Goal: Check status

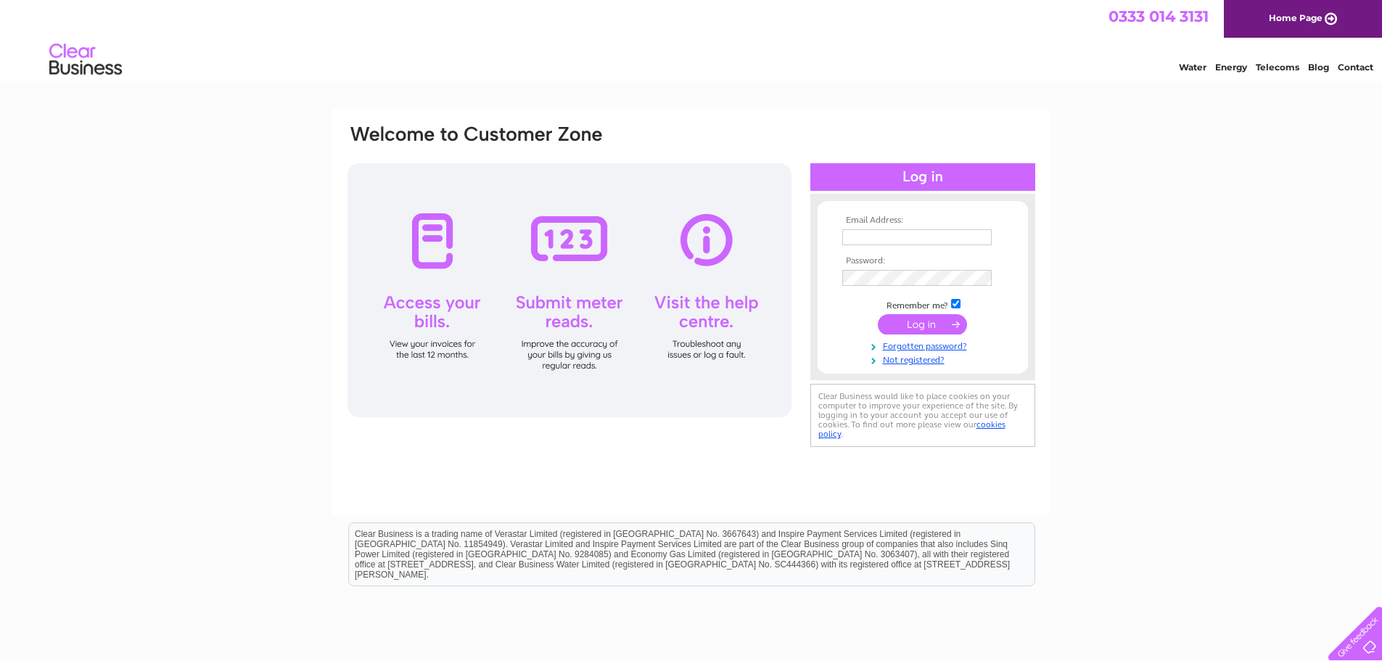
type input "dan@grangecomputers.co.uk"
click at [923, 319] on input "submit" at bounding box center [922, 324] width 89 height 20
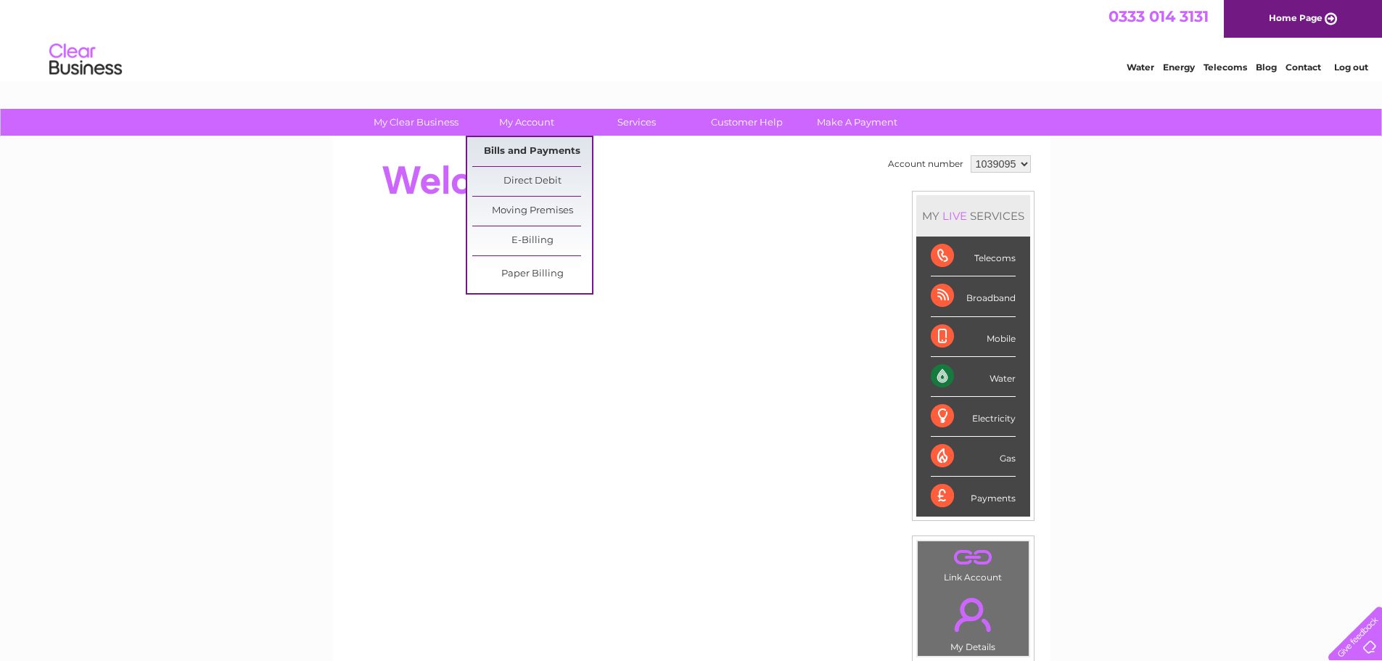
click at [501, 144] on link "Bills and Payments" at bounding box center [532, 151] width 120 height 29
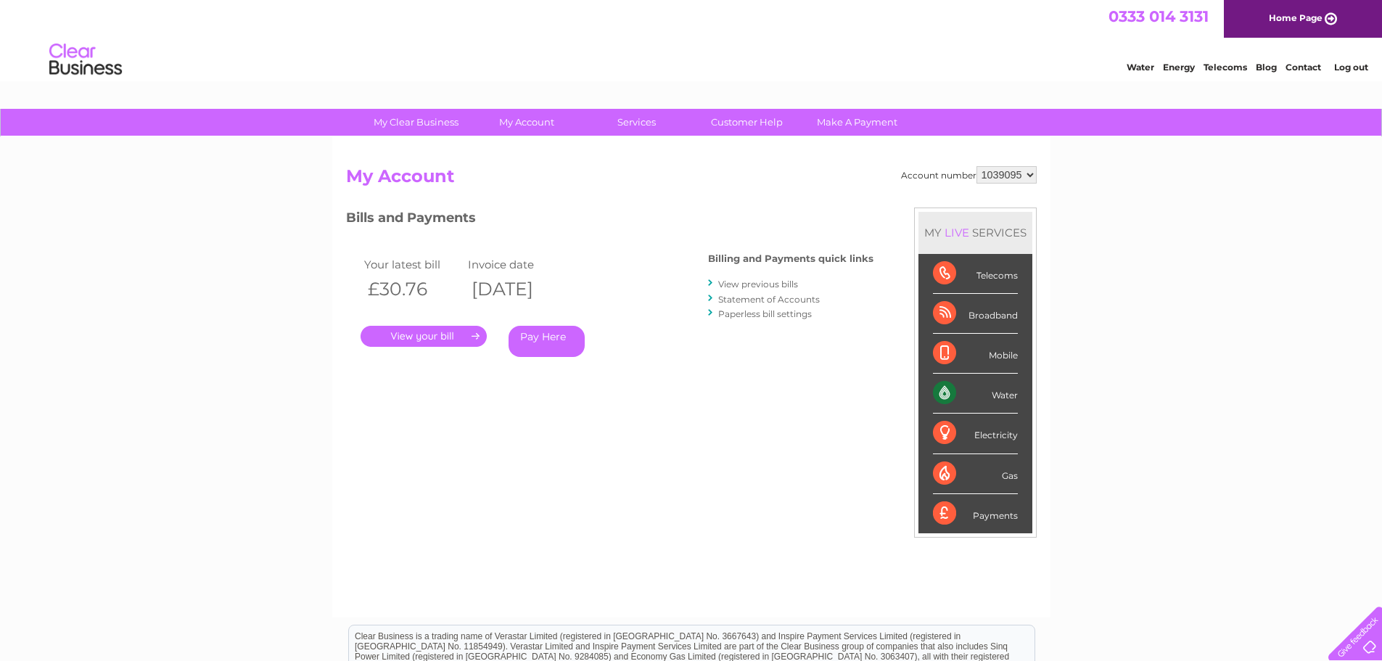
click at [743, 300] on link "Statement of Accounts" at bounding box center [769, 299] width 102 height 11
